Goal: Communication & Community: Answer question/provide support

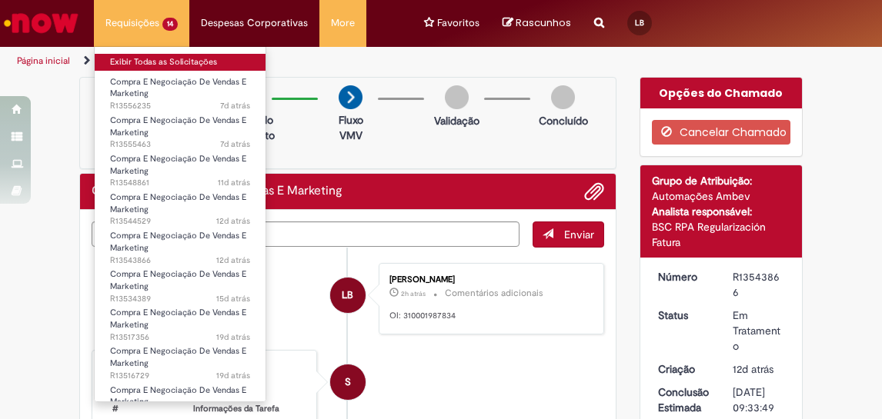
click at [139, 66] on link "Exibir Todas as Solicitações" at bounding box center [180, 62] width 171 height 17
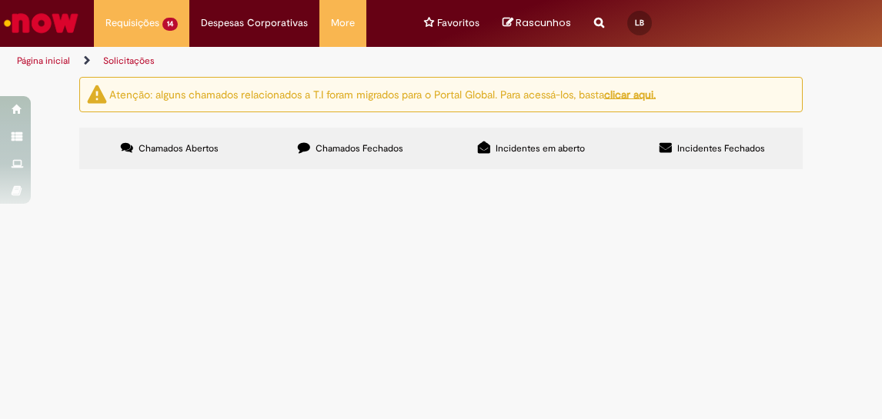
scroll to position [336, 0]
click at [0, 0] on span "Ação em SSA - BR Media" at bounding box center [0, 0] width 0 height 0
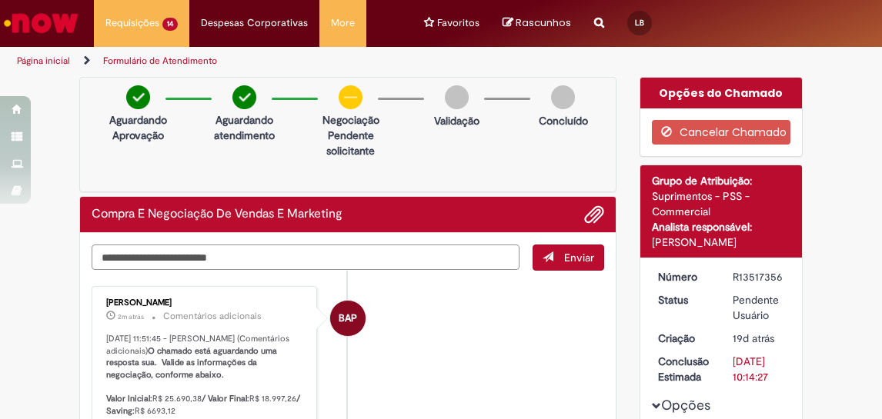
click at [248, 258] on textarea "Digite sua mensagem aqui..." at bounding box center [306, 257] width 428 height 25
type textarea "**********"
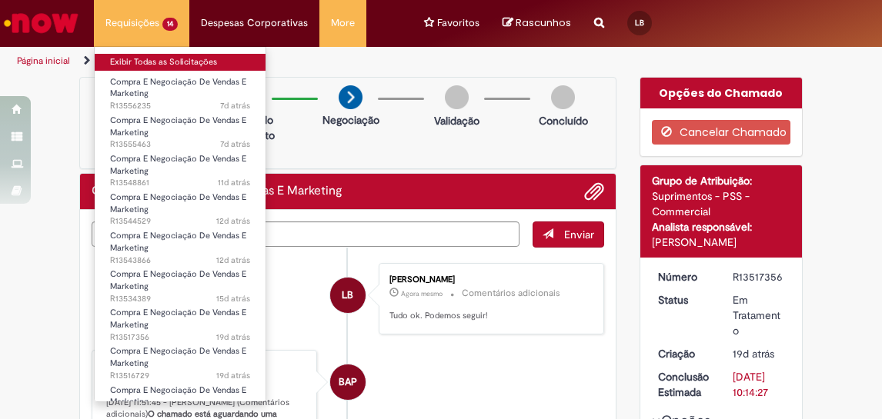
click at [155, 62] on link "Exibir Todas as Solicitações" at bounding box center [180, 62] width 171 height 17
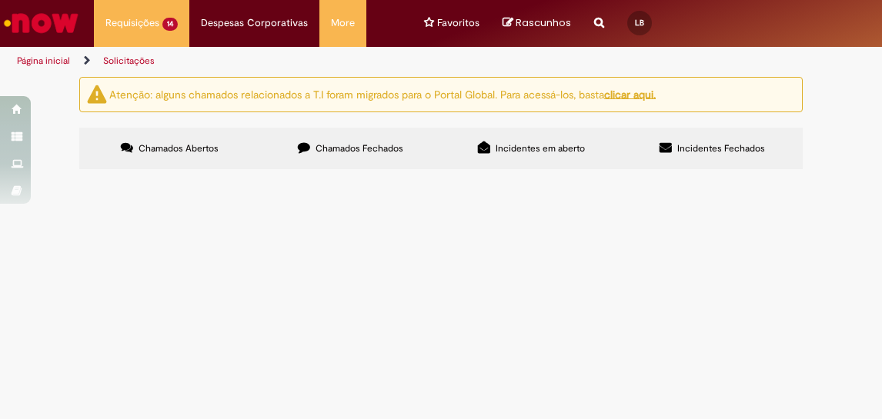
scroll to position [160, 0]
click at [0, 0] on span "Frete Arcade RJ - Ativação treino aberto. Não consegui abrir speedbuy já que o …" at bounding box center [0, 0] width 0 height 0
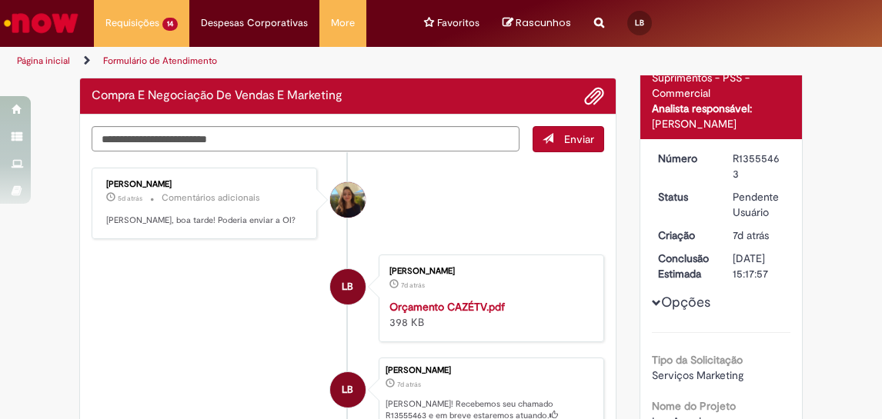
scroll to position [112, 0]
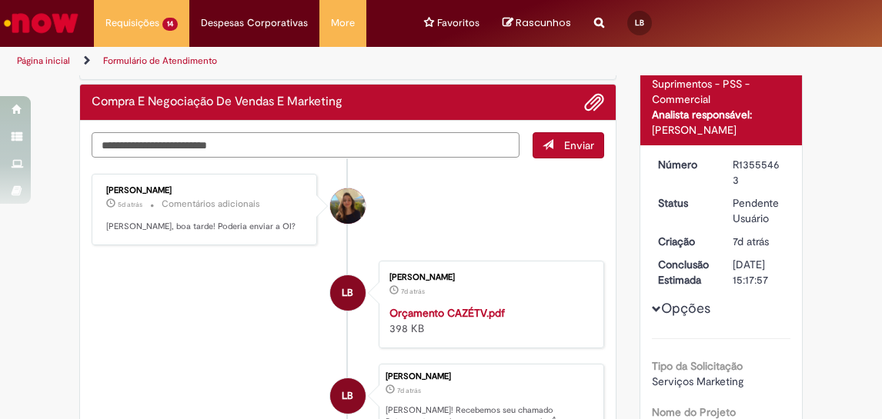
click at [276, 148] on textarea "Digite sua mensagem aqui..." at bounding box center [306, 144] width 428 height 25
click at [161, 147] on textarea "**********" at bounding box center [306, 144] width 428 height 25
click at [230, 147] on textarea "**********" at bounding box center [306, 144] width 428 height 25
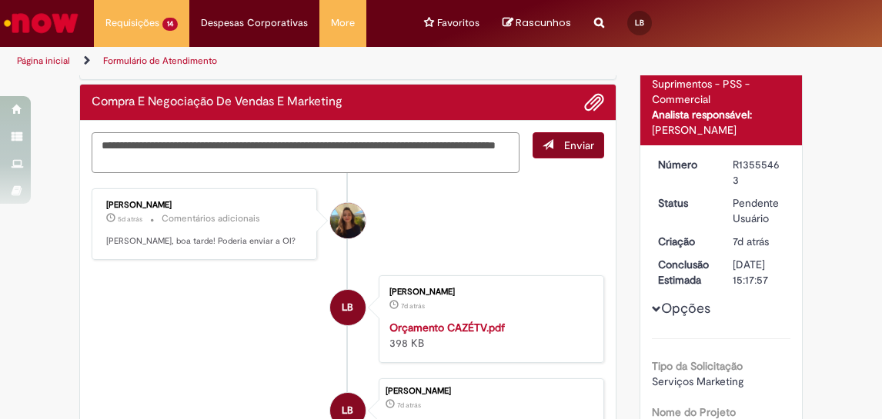
type textarea "**********"
click at [564, 149] on span "Enviar" at bounding box center [579, 145] width 30 height 14
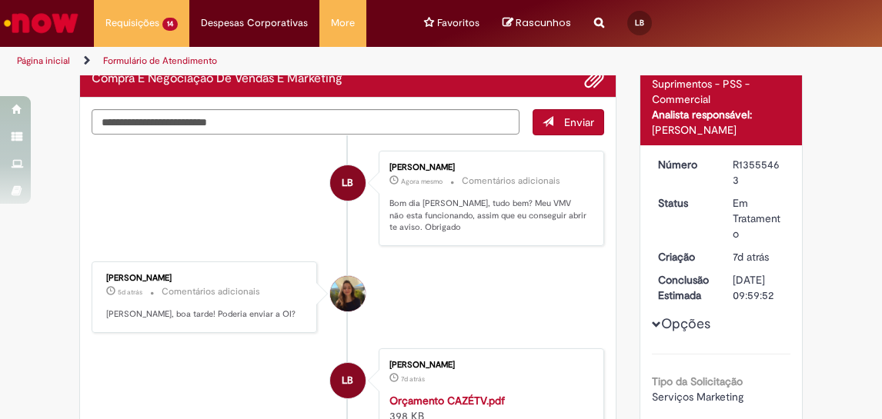
scroll to position [0, 0]
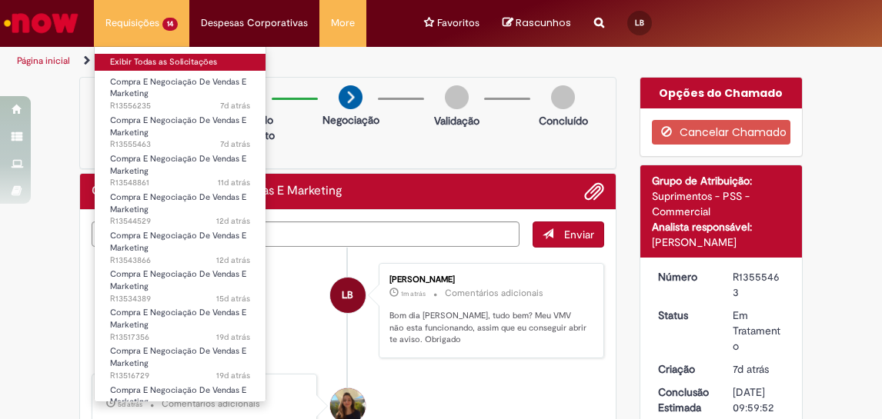
click at [142, 62] on link "Exibir Todas as Solicitações" at bounding box center [180, 62] width 171 height 17
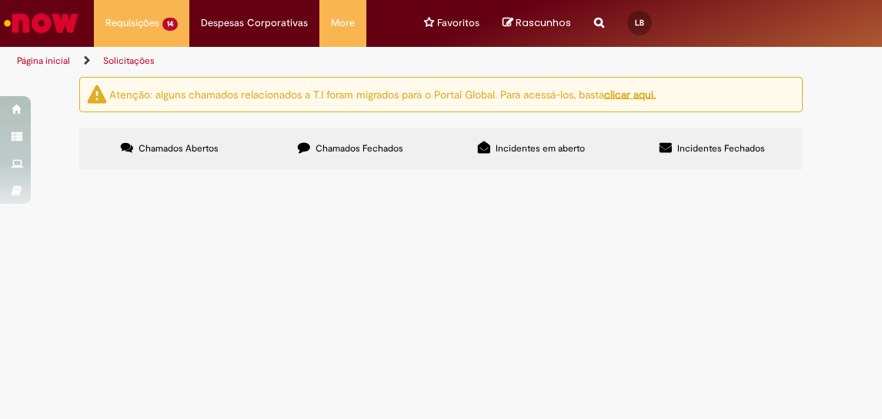
scroll to position [177, 0]
click at [0, 0] on span "Produção VT - GUT" at bounding box center [0, 0] width 0 height 0
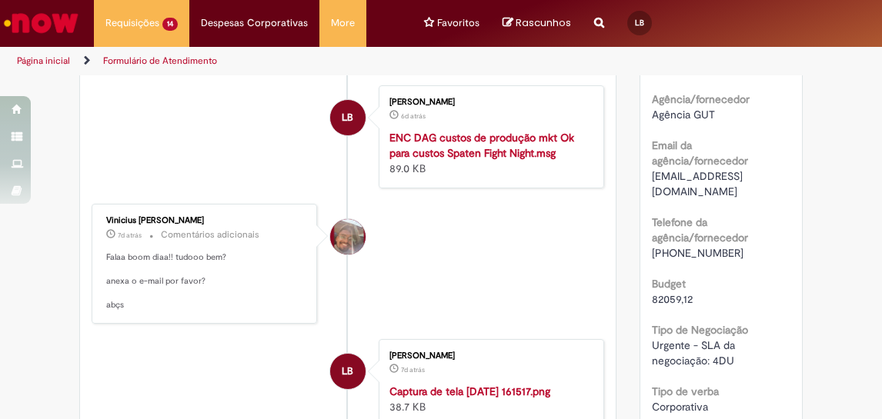
scroll to position [502, 0]
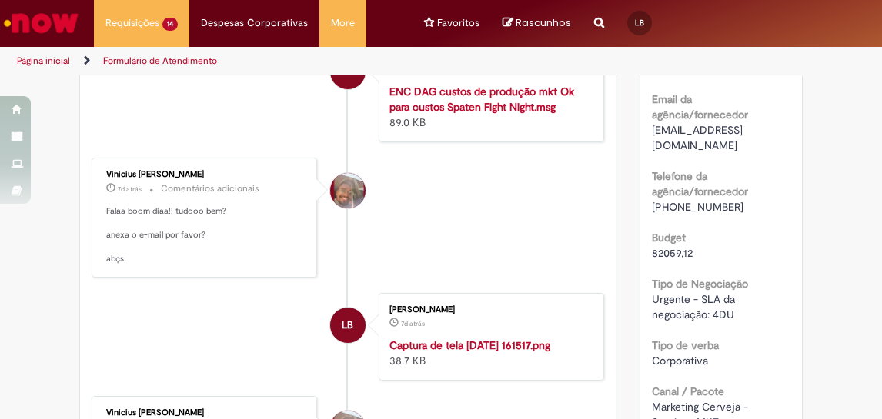
click at [500, 305] on ul "Vinicius [PERSON_NAME] 5d atrás 5 dias atrás Comentários adicionais [DATE] 16:5…" at bounding box center [348, 405] width 512 height 1274
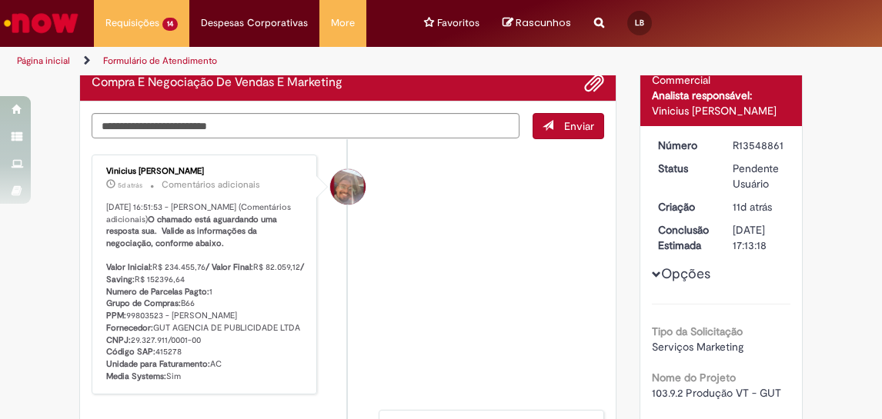
scroll to position [0, 0]
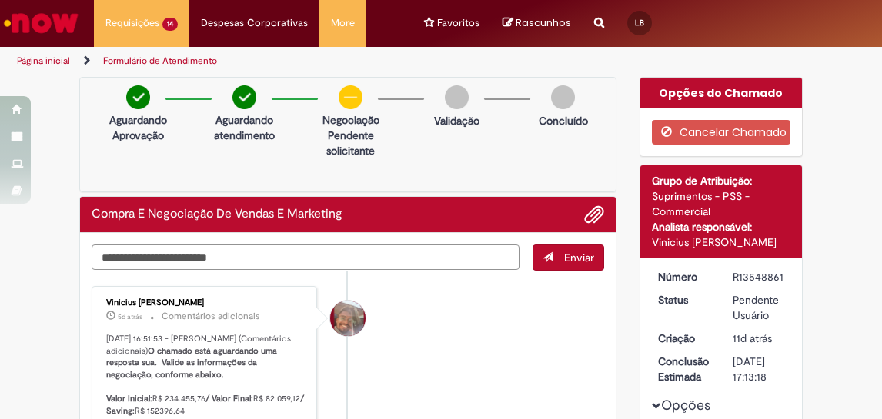
click at [313, 252] on textarea "Digite sua mensagem aqui..." at bounding box center [306, 257] width 428 height 25
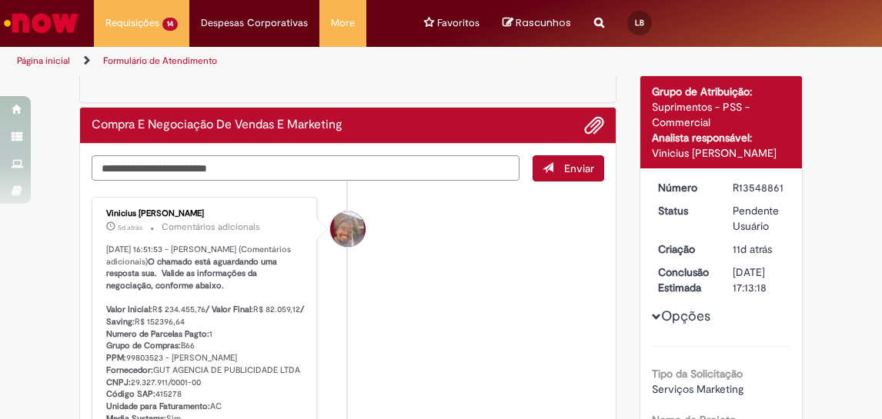
scroll to position [93, 0]
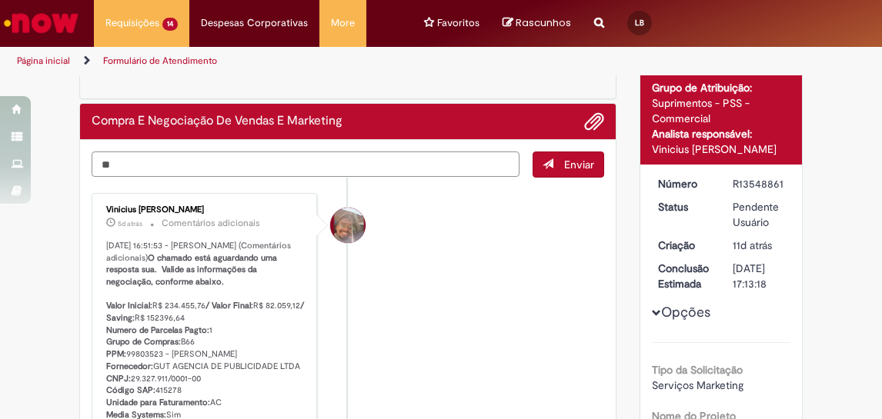
type textarea "*"
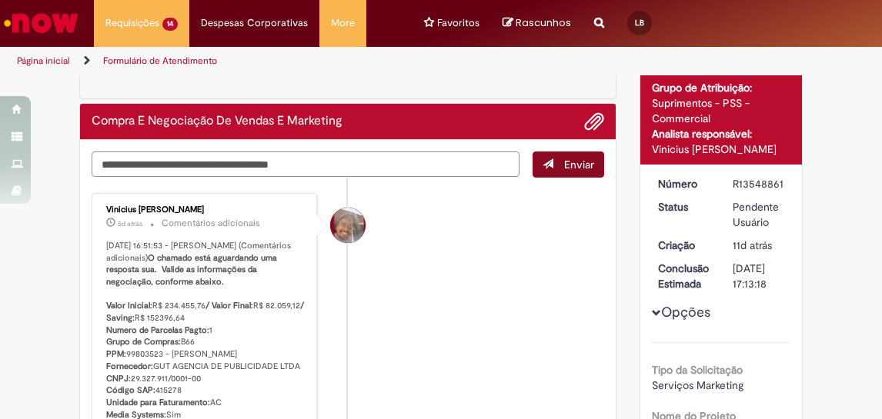
type textarea "**********"
click at [579, 167] on span "Enviar" at bounding box center [579, 165] width 30 height 14
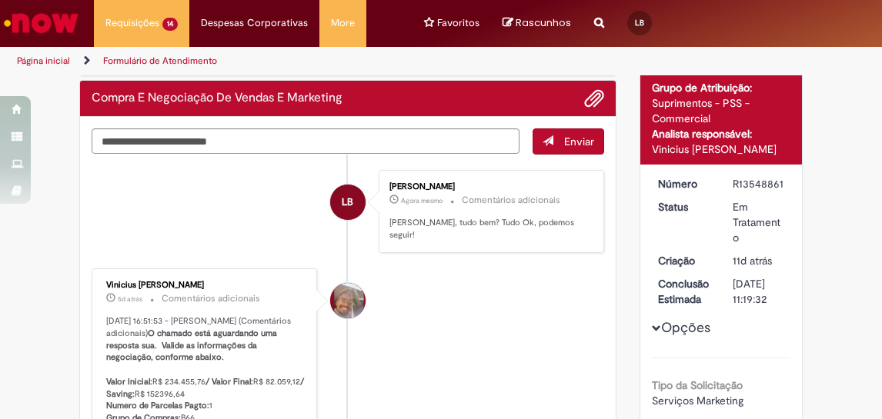
scroll to position [0, 0]
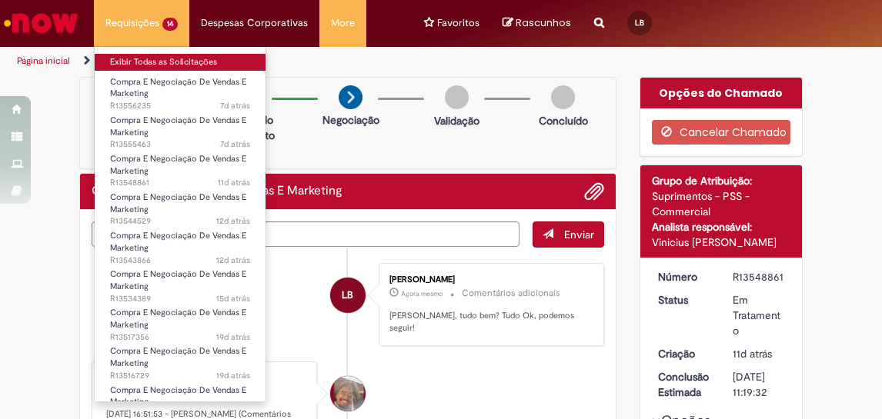
click at [155, 56] on link "Exibir Todas as Solicitações" at bounding box center [180, 62] width 171 height 17
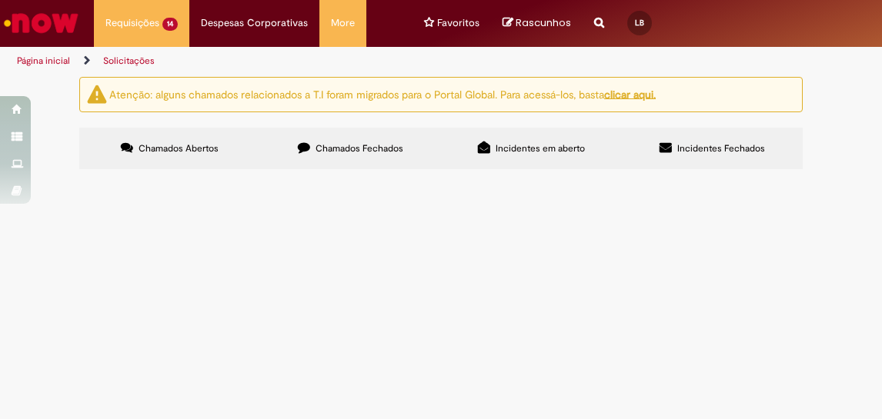
scroll to position [305, 0]
click at [0, 0] on span "Edição Motion - GUT" at bounding box center [0, 0] width 0 height 0
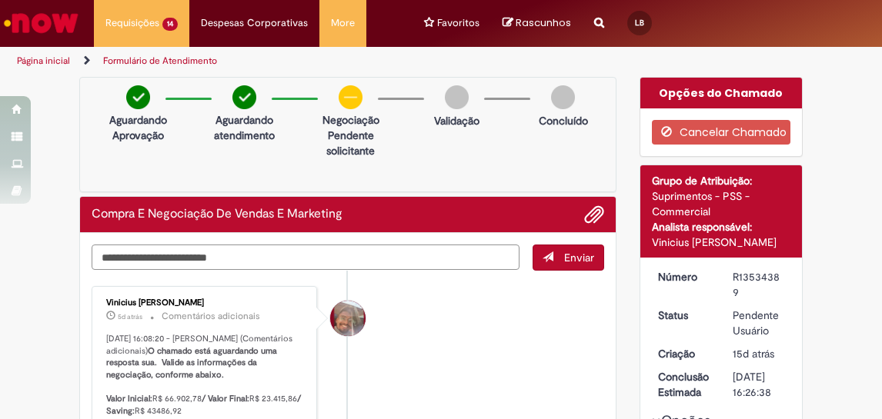
click at [224, 257] on textarea "Digite sua mensagem aqui..." at bounding box center [306, 257] width 428 height 25
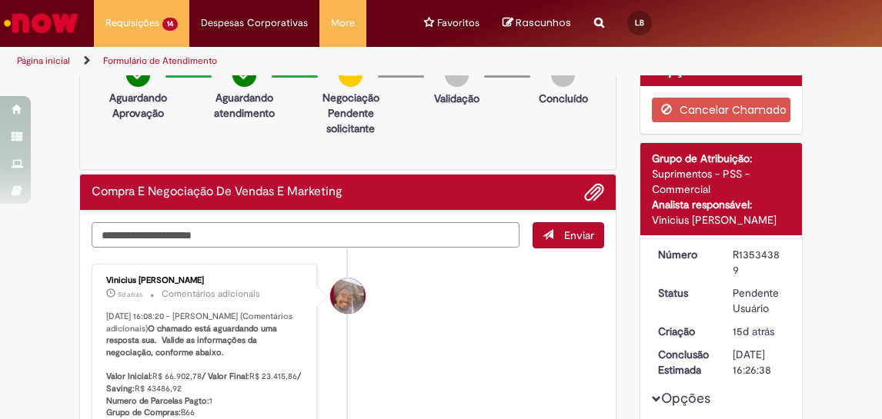
type textarea "**********"
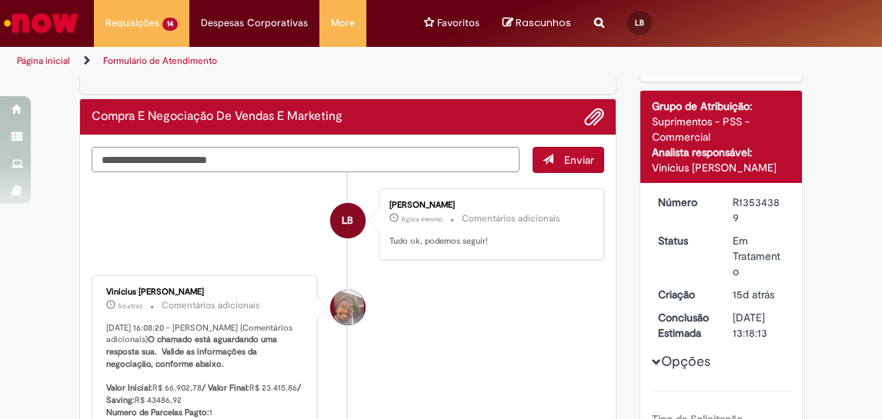
scroll to position [0, 0]
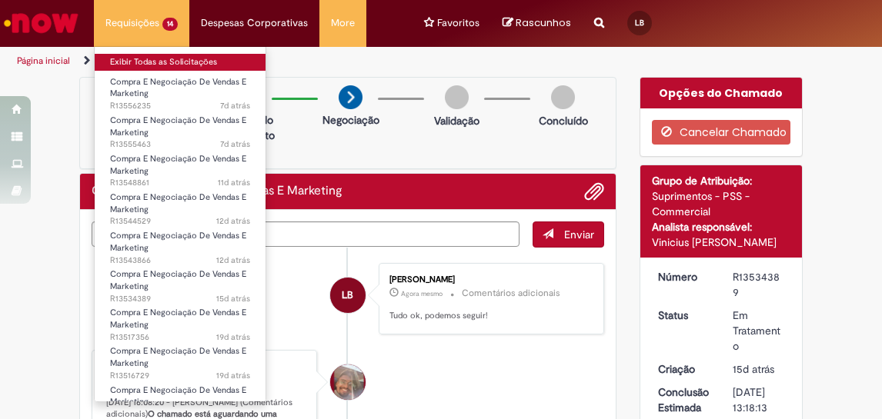
click at [148, 59] on link "Exibir Todas as Solicitações" at bounding box center [180, 62] width 171 height 17
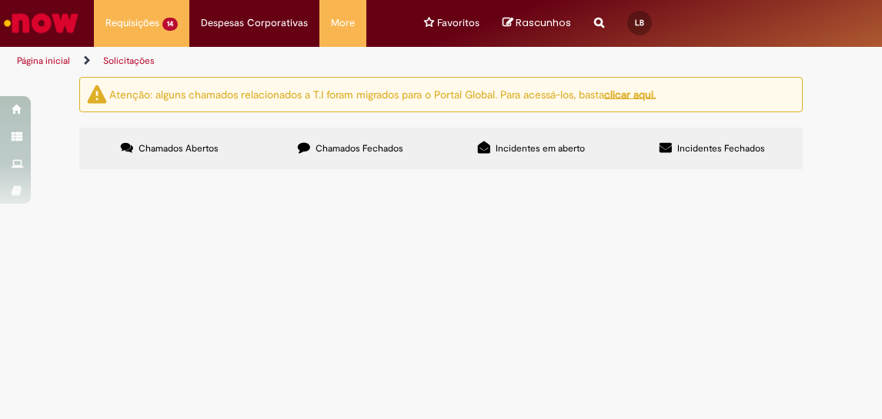
scroll to position [516, 0]
click at [0, 0] on span "Boa tarde, tudo bem? Abri dois speedbuys para este custo e em ambos apareceu qu…" at bounding box center [0, 0] width 0 height 0
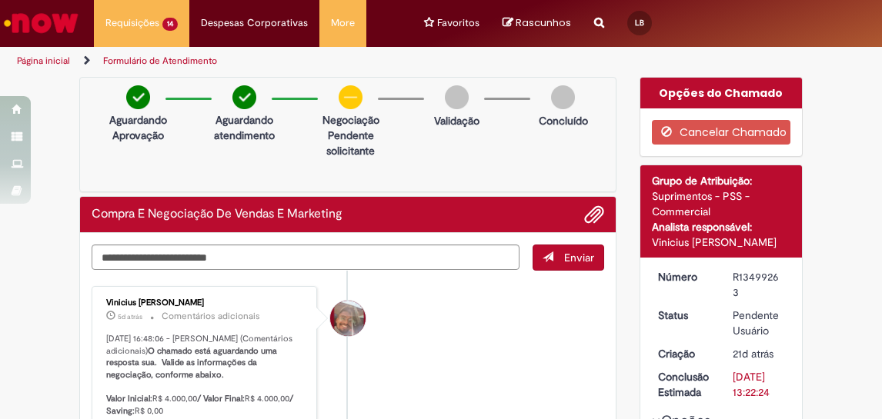
scroll to position [119, 0]
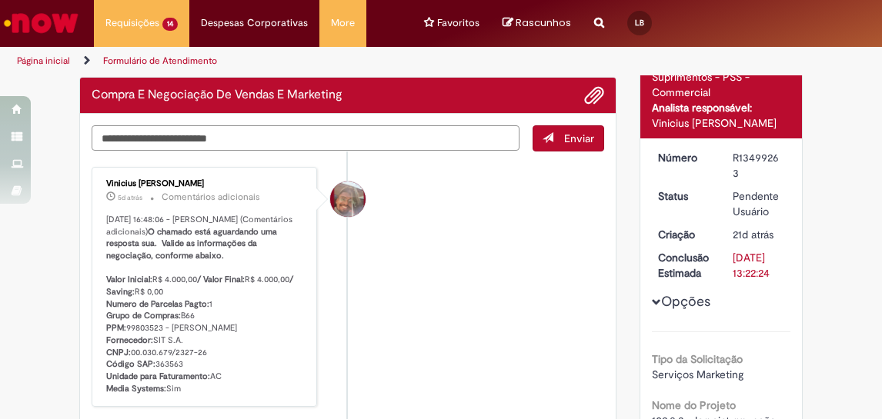
click at [292, 132] on textarea "Digite sua mensagem aqui..." at bounding box center [306, 137] width 428 height 25
type textarea "**********"
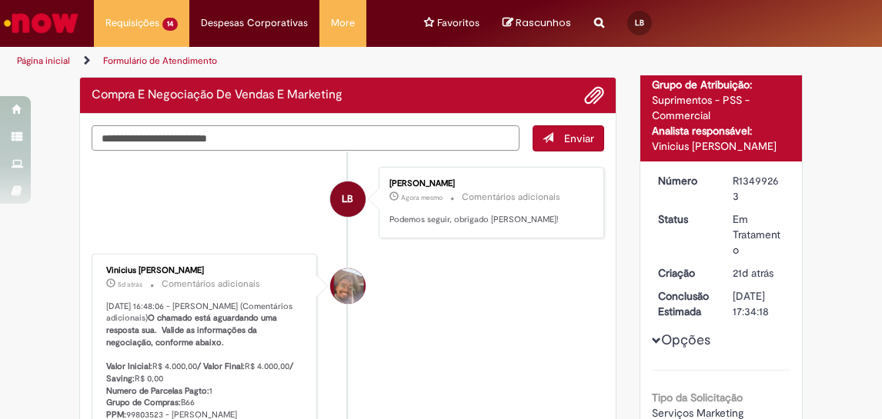
scroll to position [0, 0]
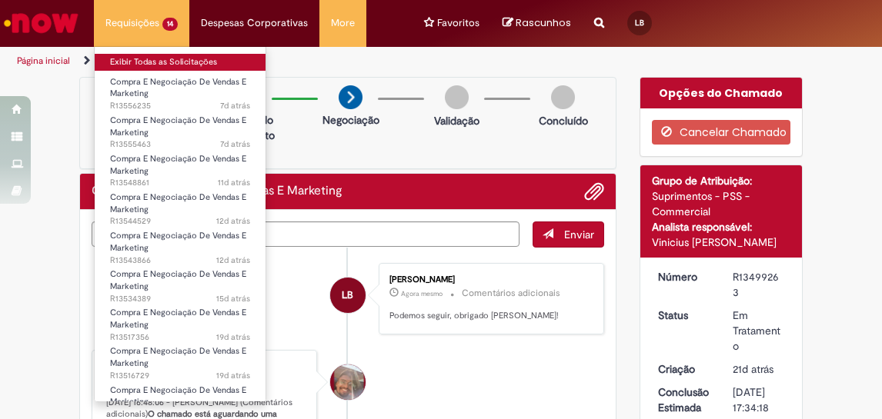
click at [134, 62] on link "Exibir Todas as Solicitações" at bounding box center [180, 62] width 171 height 17
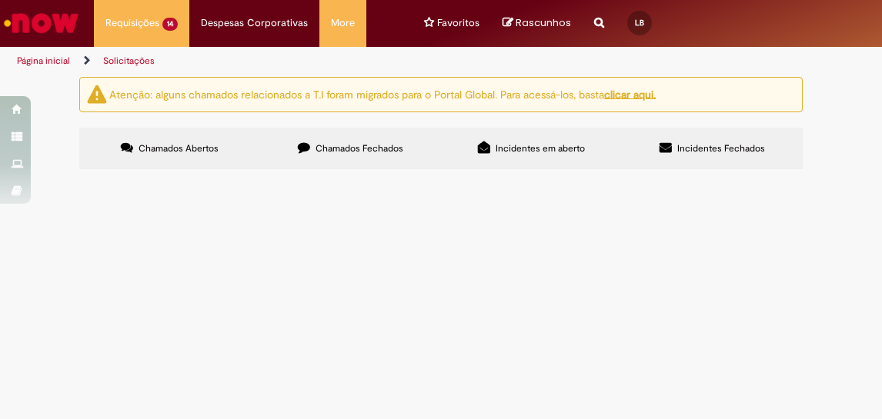
scroll to position [720, 0]
click at [0, 0] on span "Logistica Spaten Fight week" at bounding box center [0, 0] width 0 height 0
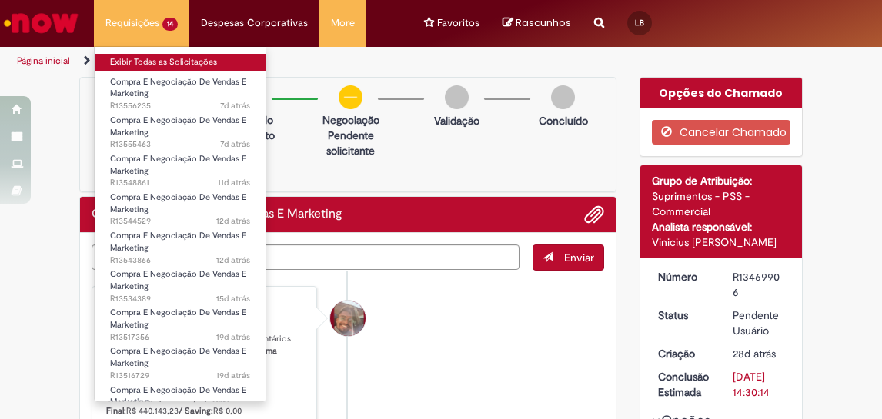
click at [154, 64] on link "Exibir Todas as Solicitações" at bounding box center [180, 62] width 171 height 17
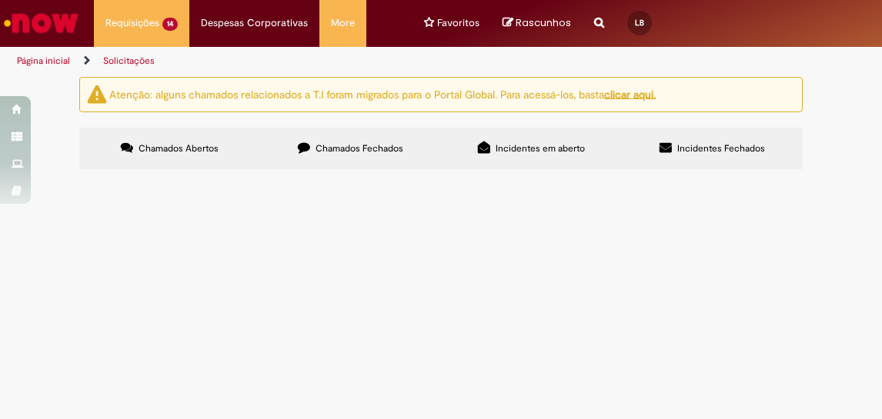
scroll to position [192, 0]
click at [0, 0] on span "Produção Displays - Boa tarde, não consegui abrir Speedbuy. Me ajudam com essa?" at bounding box center [0, 0] width 0 height 0
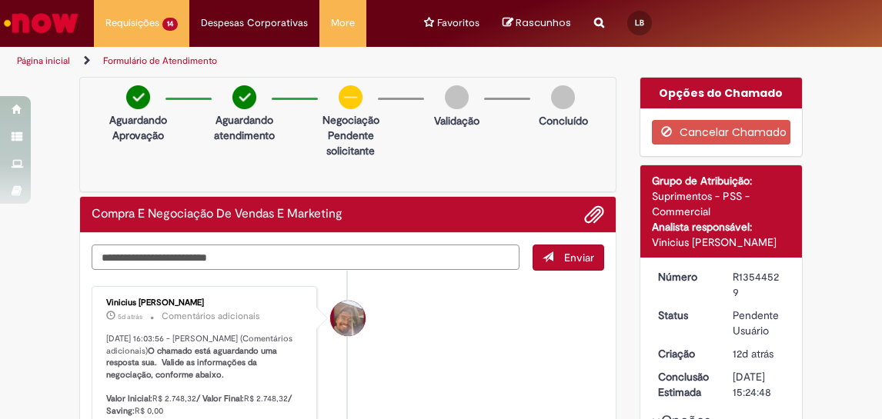
click at [306, 257] on textarea "Digite sua mensagem aqui..." at bounding box center [306, 257] width 428 height 25
type textarea "**********"
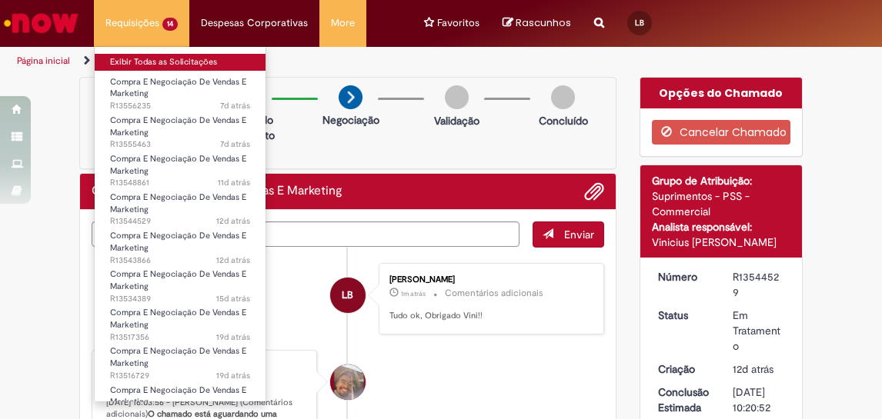
click at [138, 56] on link "Exibir Todas as Solicitações" at bounding box center [180, 62] width 171 height 17
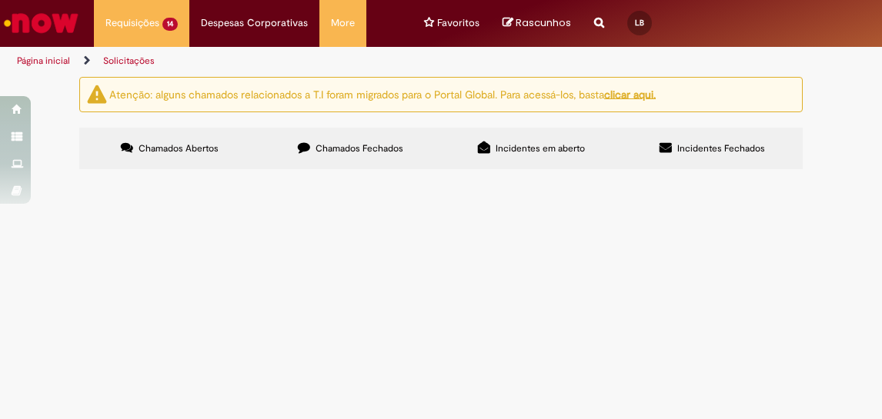
scroll to position [720, 0]
click at [0, 0] on div at bounding box center [0, 0] width 0 height 0
click at [0, 0] on span "Boa tarde, tudo bem? Abri dois speedbuys para este custo e em ambos apareceu qu…" at bounding box center [0, 0] width 0 height 0
